Goal: Navigation & Orientation: Find specific page/section

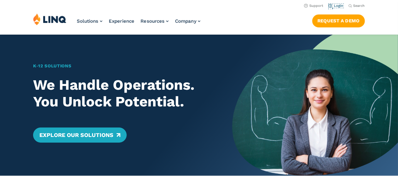
click at [334, 8] on link "Login" at bounding box center [335, 6] width 15 height 4
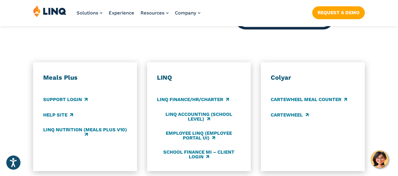
scroll to position [340, 0]
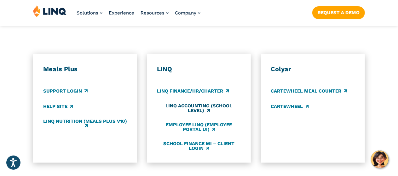
click at [185, 104] on link "LINQ Accounting (school level)" at bounding box center [199, 108] width 84 height 10
click at [221, 88] on link "LINQ Finance/HR/Charter" at bounding box center [193, 91] width 72 height 7
